Goal: Task Accomplishment & Management: Use online tool/utility

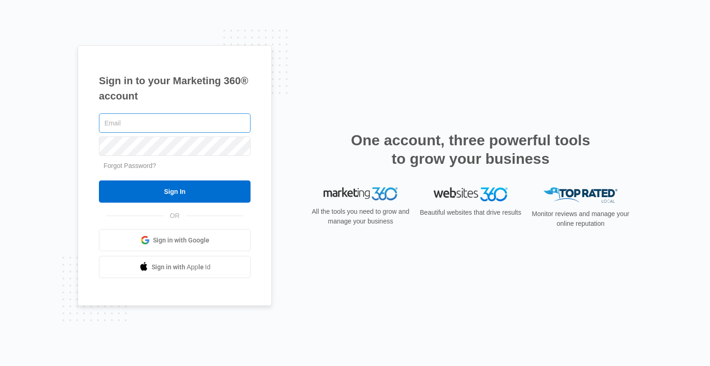
click at [162, 127] on input "text" at bounding box center [175, 122] width 152 height 19
type input "[EMAIL_ADDRESS][DOMAIN_NAME]"
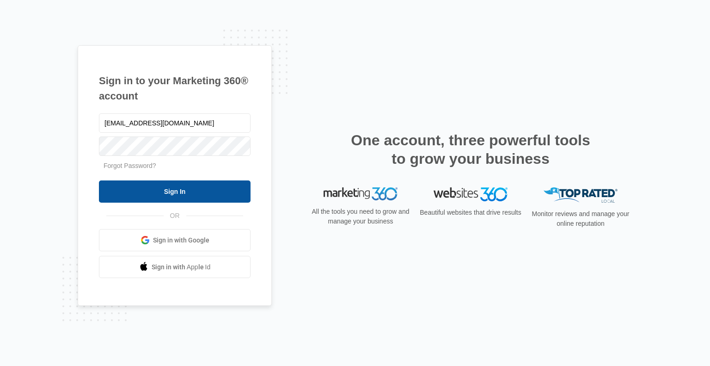
click at [192, 192] on input "Sign In" at bounding box center [175, 191] width 152 height 22
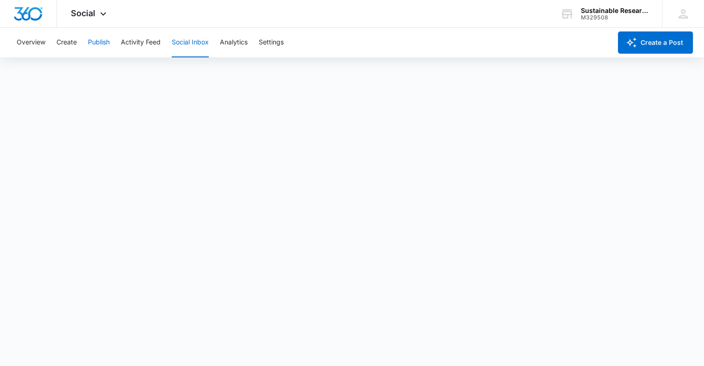
click at [100, 42] on button "Publish" at bounding box center [99, 43] width 22 height 30
click at [104, 40] on button "Publish" at bounding box center [99, 43] width 22 height 30
click at [96, 44] on button "Publish" at bounding box center [99, 43] width 22 height 30
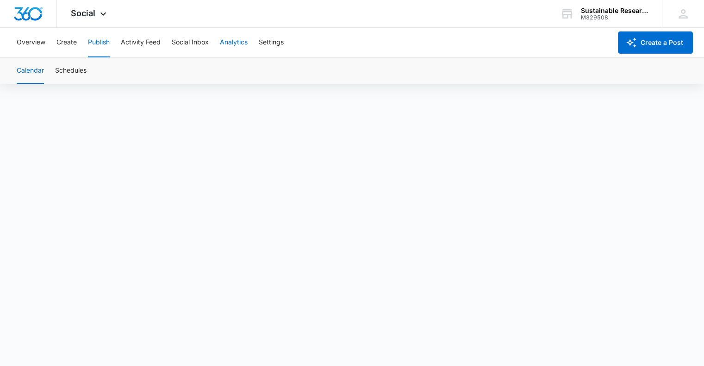
click at [229, 40] on button "Analytics" at bounding box center [234, 43] width 28 height 30
